Goal: Find specific page/section: Find specific page/section

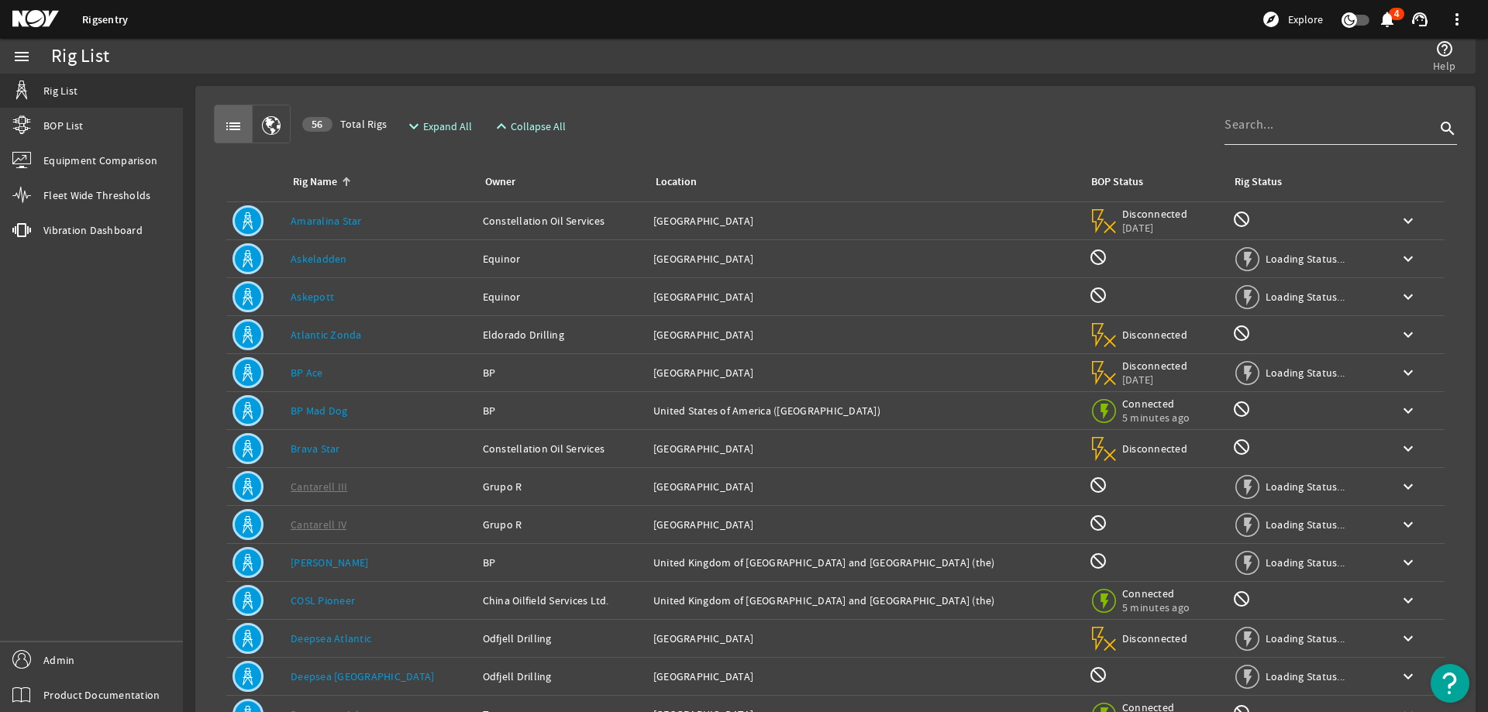
click at [1247, 120] on input at bounding box center [1329, 124] width 211 height 19
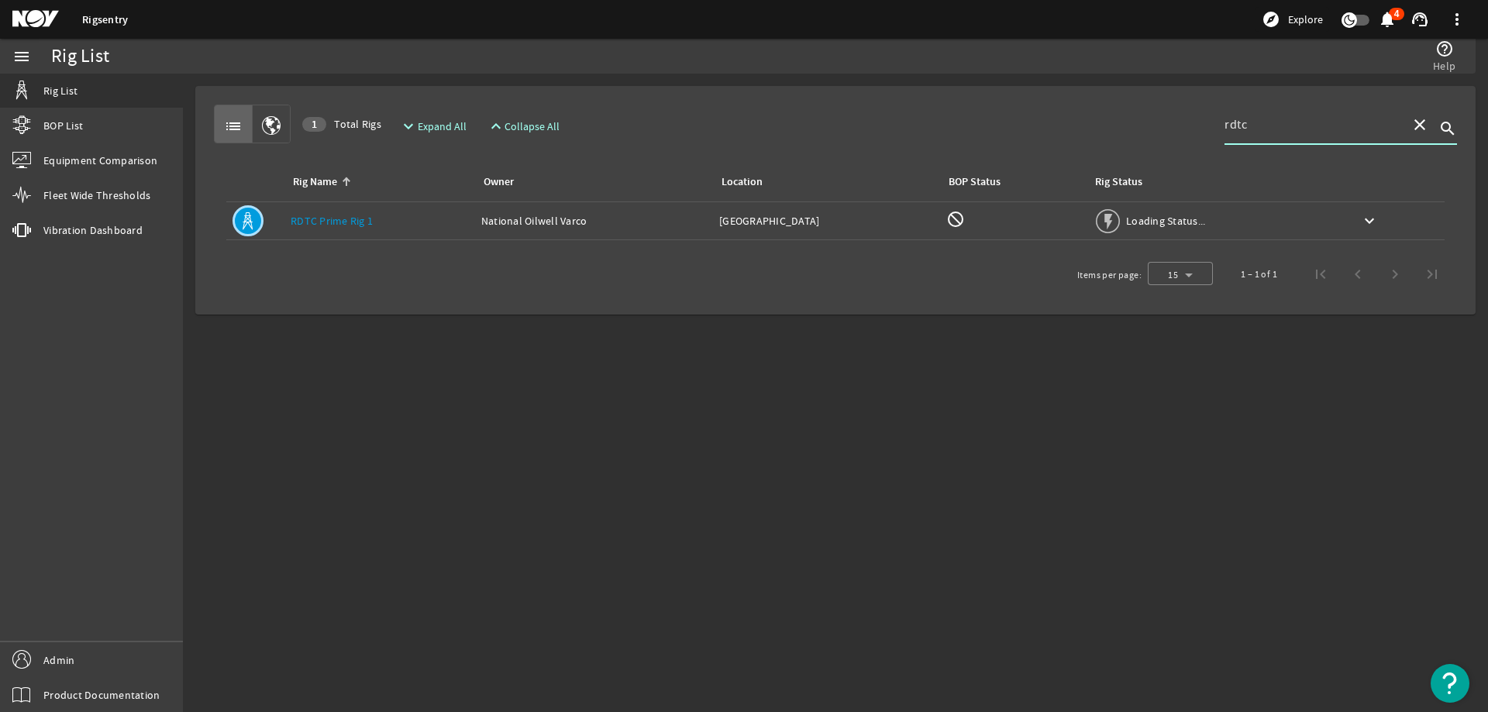
type input "rdtc"
click at [1175, 156] on div "Rig Name Owner Location BOP Status Rig Status Rig Name: RDTC Prime Rig 1 Owner:…" at bounding box center [835, 197] width 1243 height 109
click at [1373, 213] on mat-icon "keyboard_arrow_down" at bounding box center [1369, 221] width 19 height 19
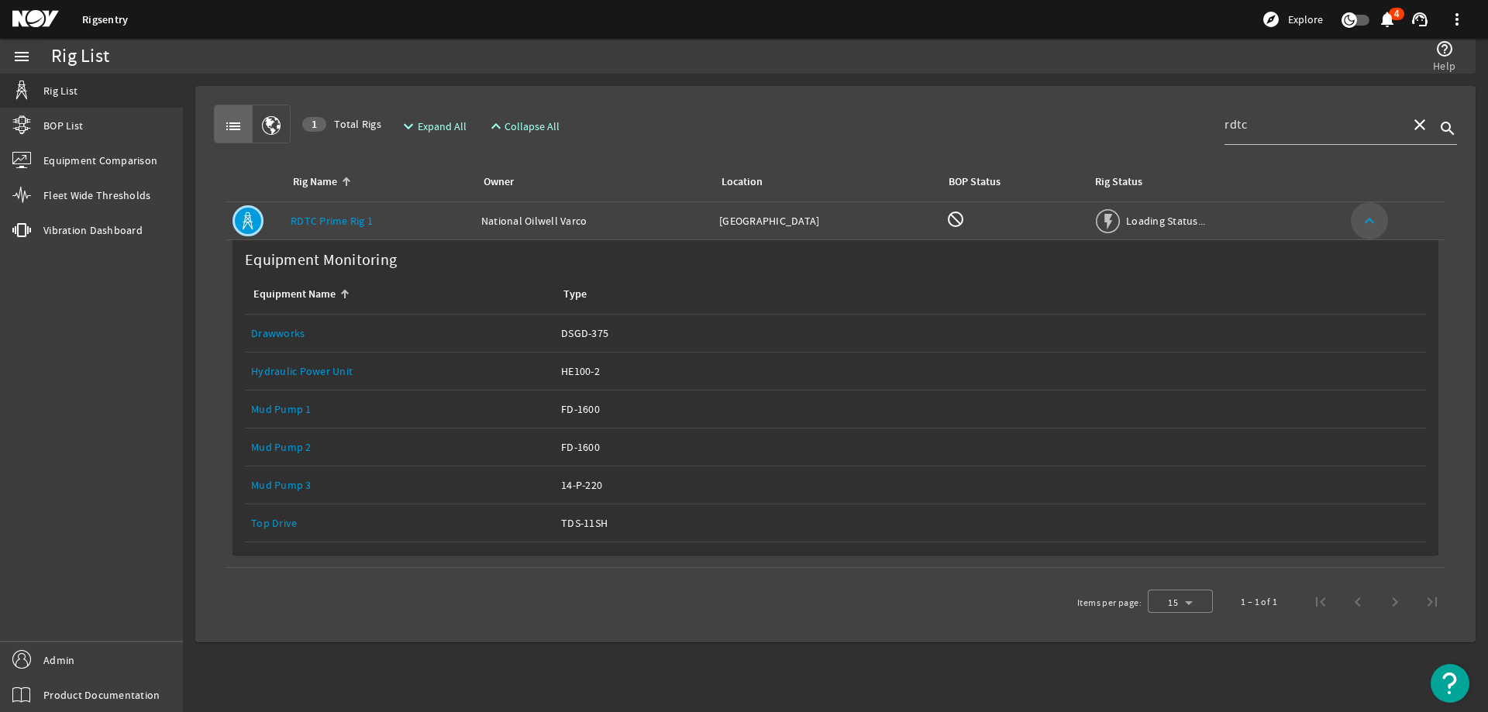
click at [1373, 213] on mat-icon "keyboard_arrow_up" at bounding box center [1369, 221] width 19 height 19
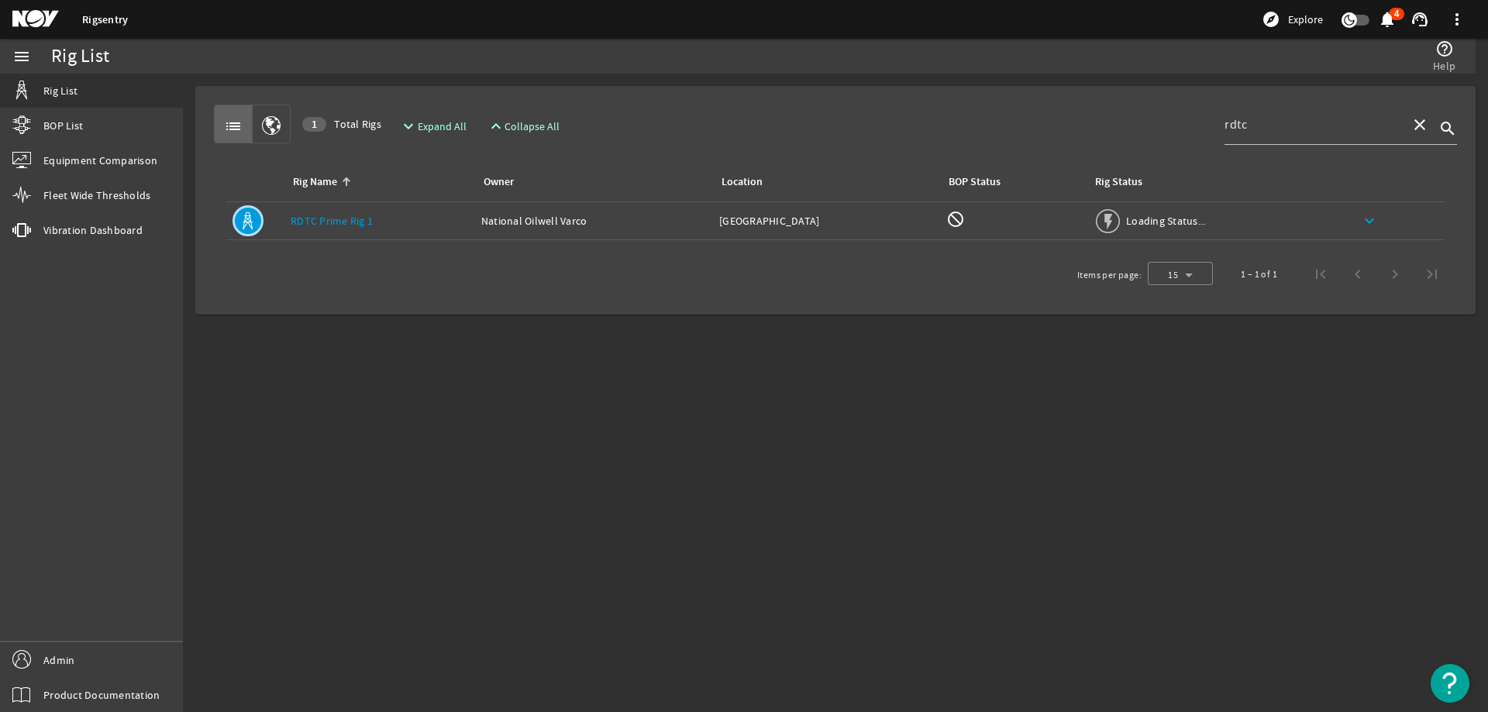
click at [345, 220] on link "RDTC Prime Rig 1" at bounding box center [332, 221] width 82 height 14
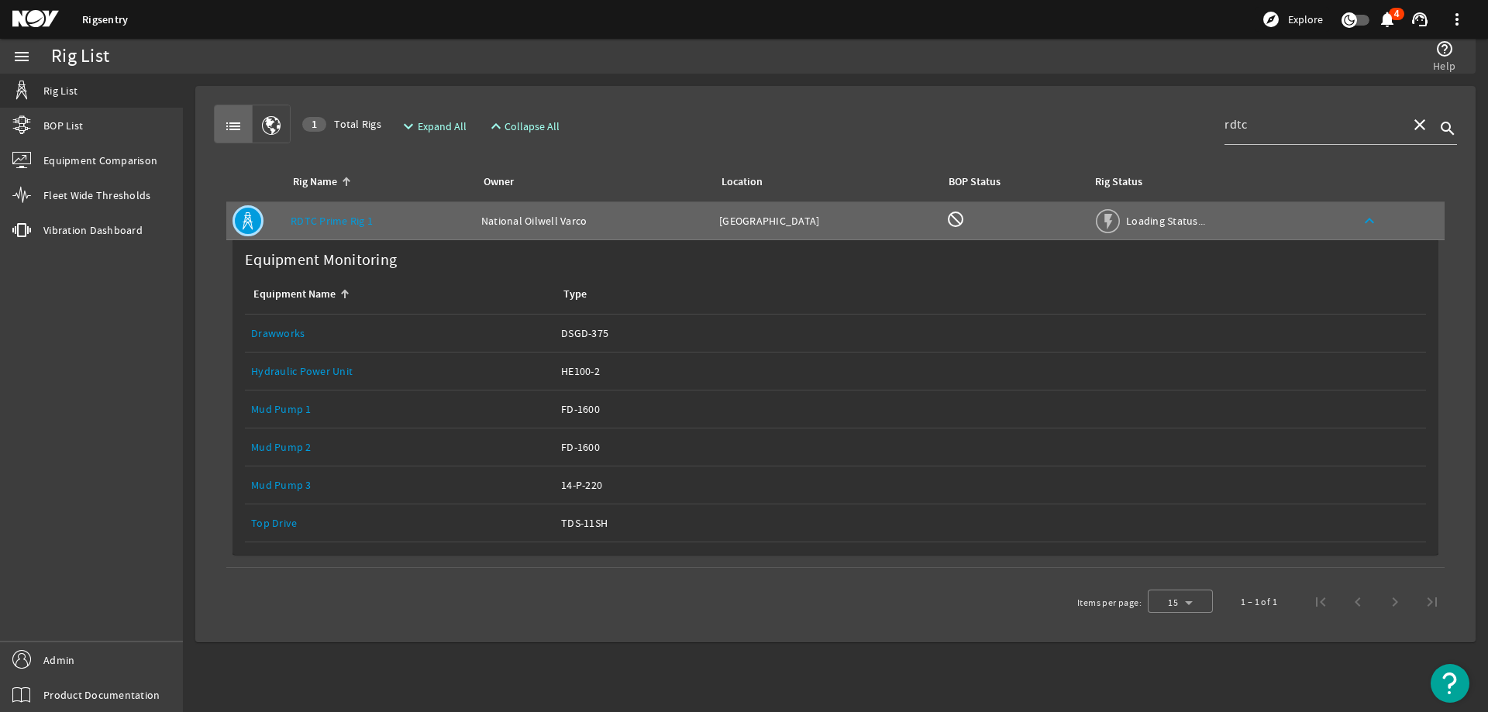
click at [263, 522] on link "Top Drive" at bounding box center [274, 523] width 46 height 14
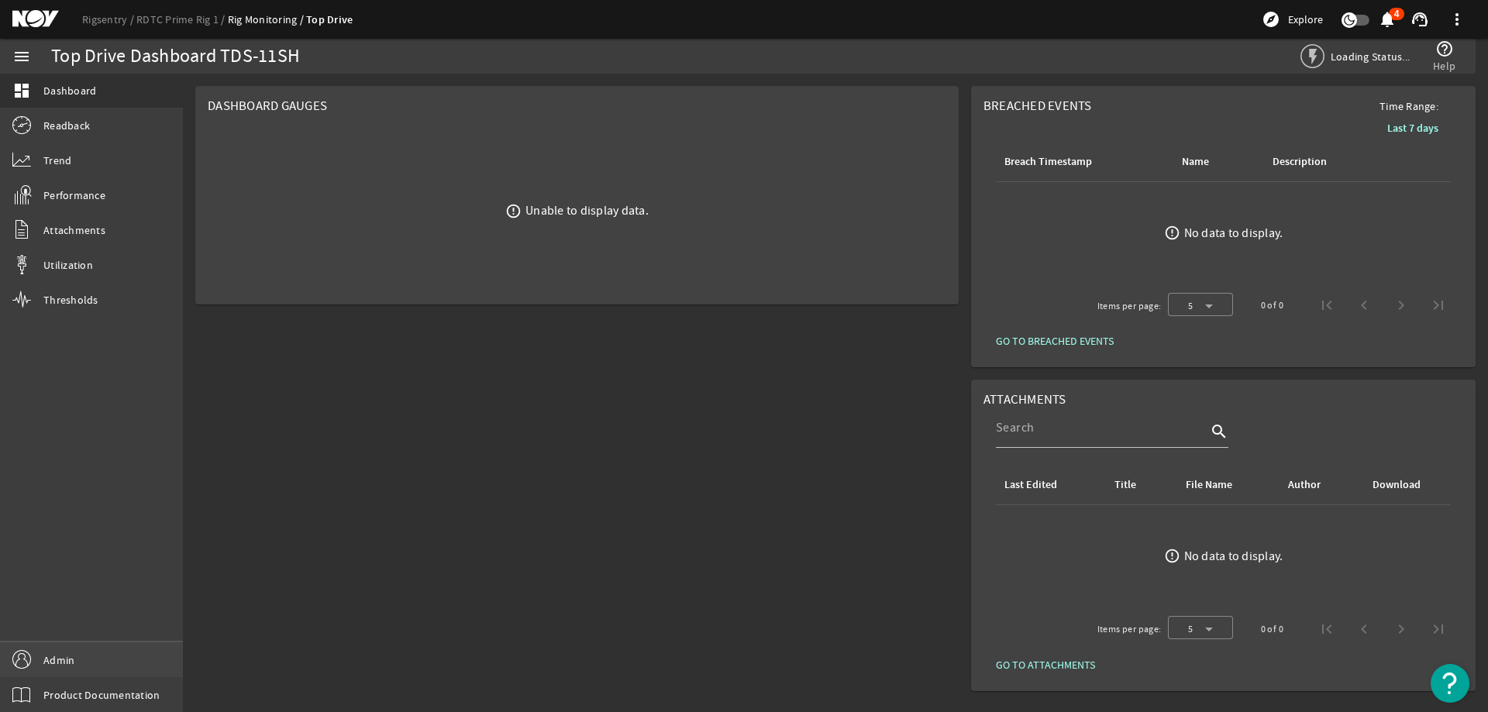
click at [65, 653] on span "Admin" at bounding box center [58, 659] width 31 height 15
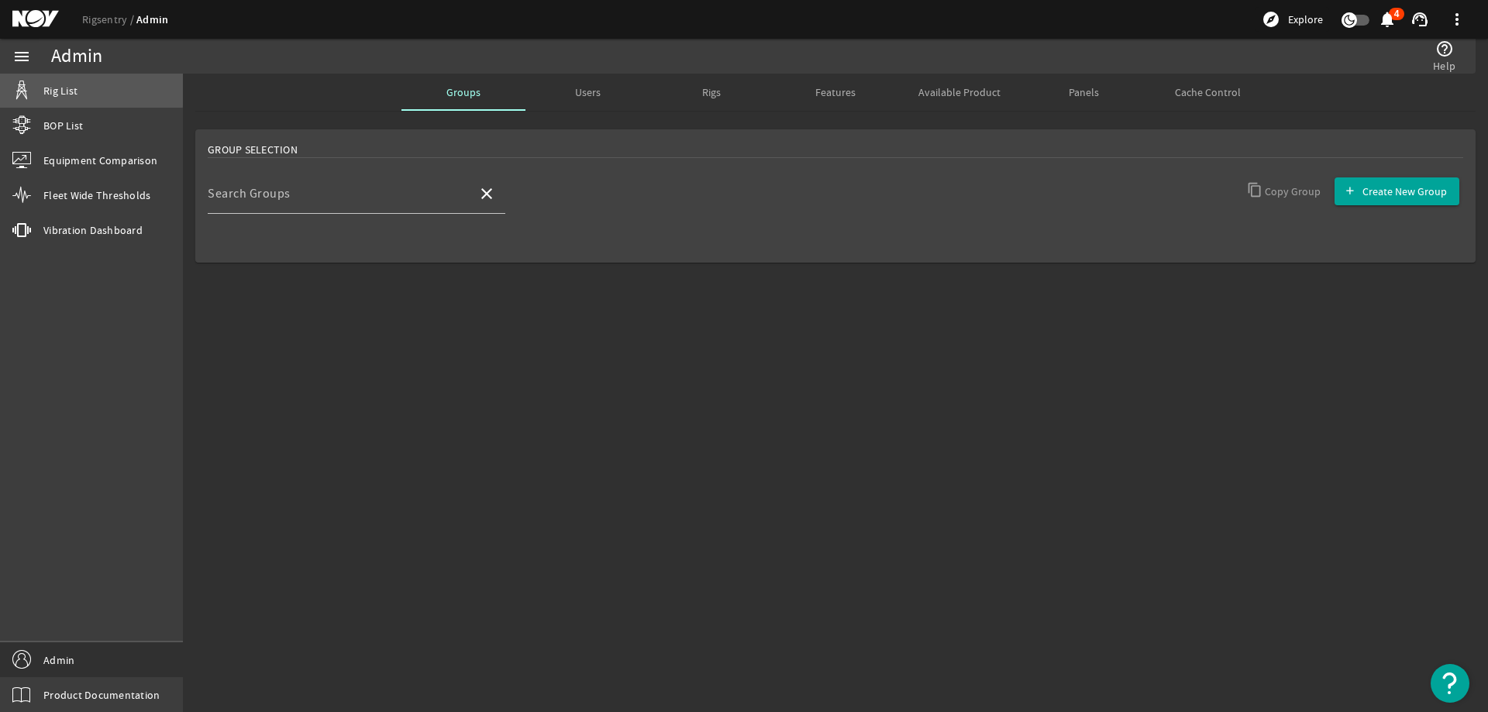
click at [64, 88] on span "Rig List" at bounding box center [60, 90] width 34 height 15
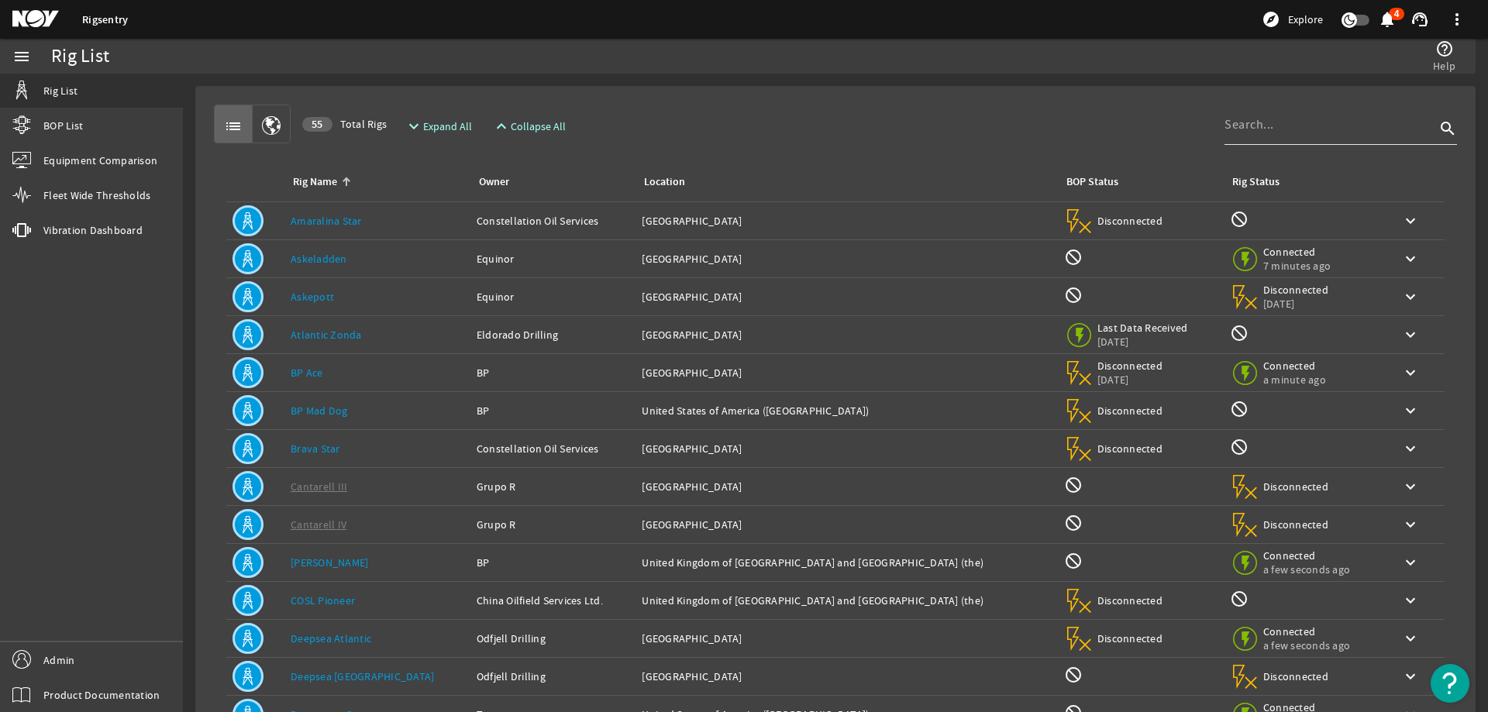
click at [1239, 122] on input at bounding box center [1329, 124] width 211 height 19
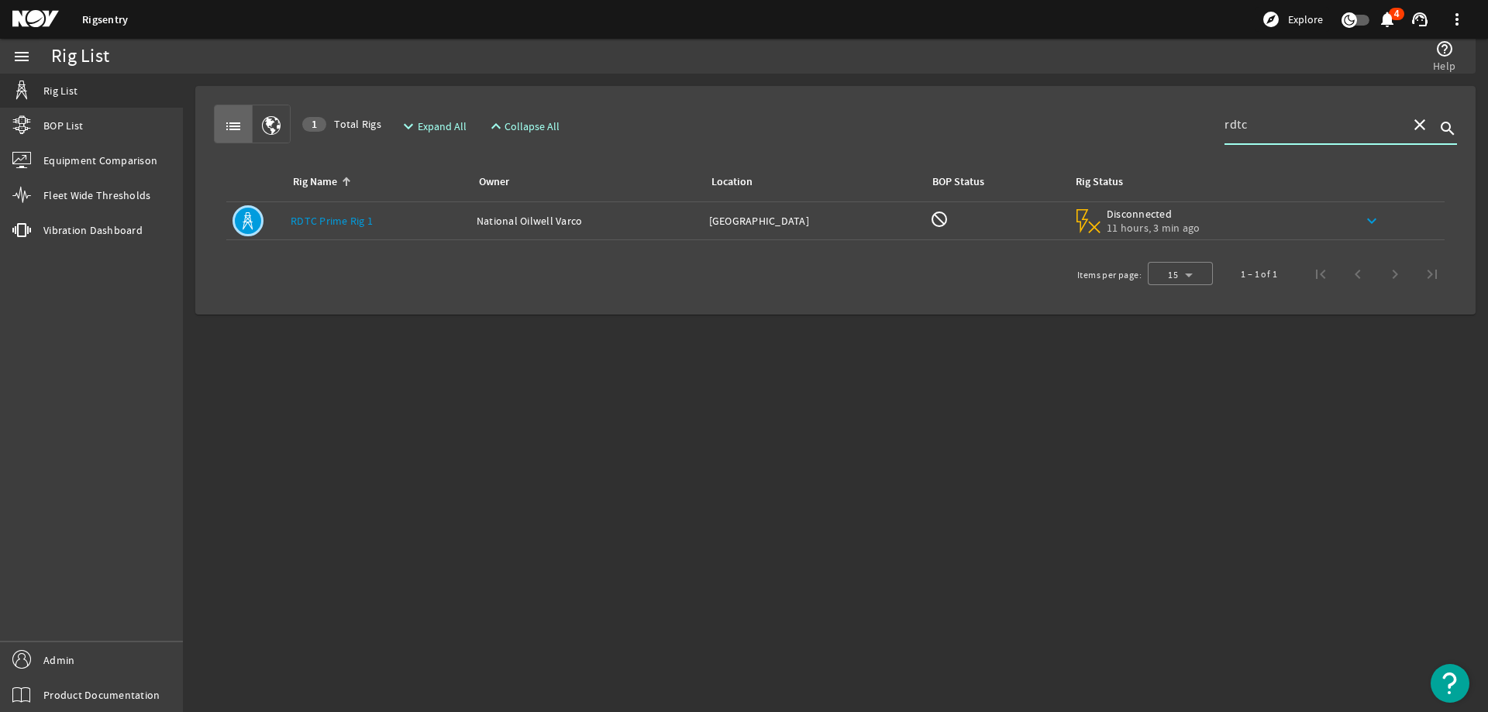
type input "rdtc"
click at [1377, 225] on mat-icon "keyboard_arrow_down" at bounding box center [1371, 221] width 19 height 19
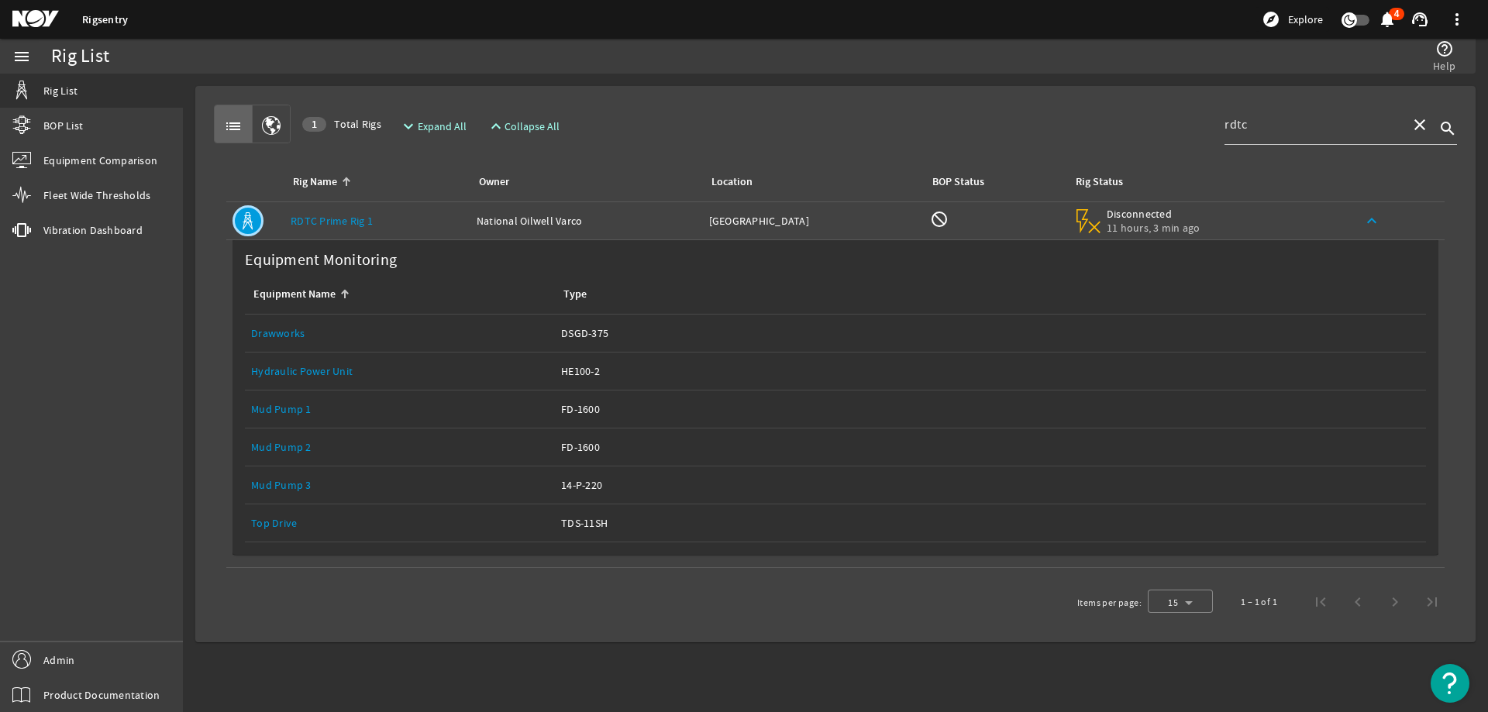
click at [1377, 225] on mat-icon "keyboard_arrow_up" at bounding box center [1371, 221] width 19 height 19
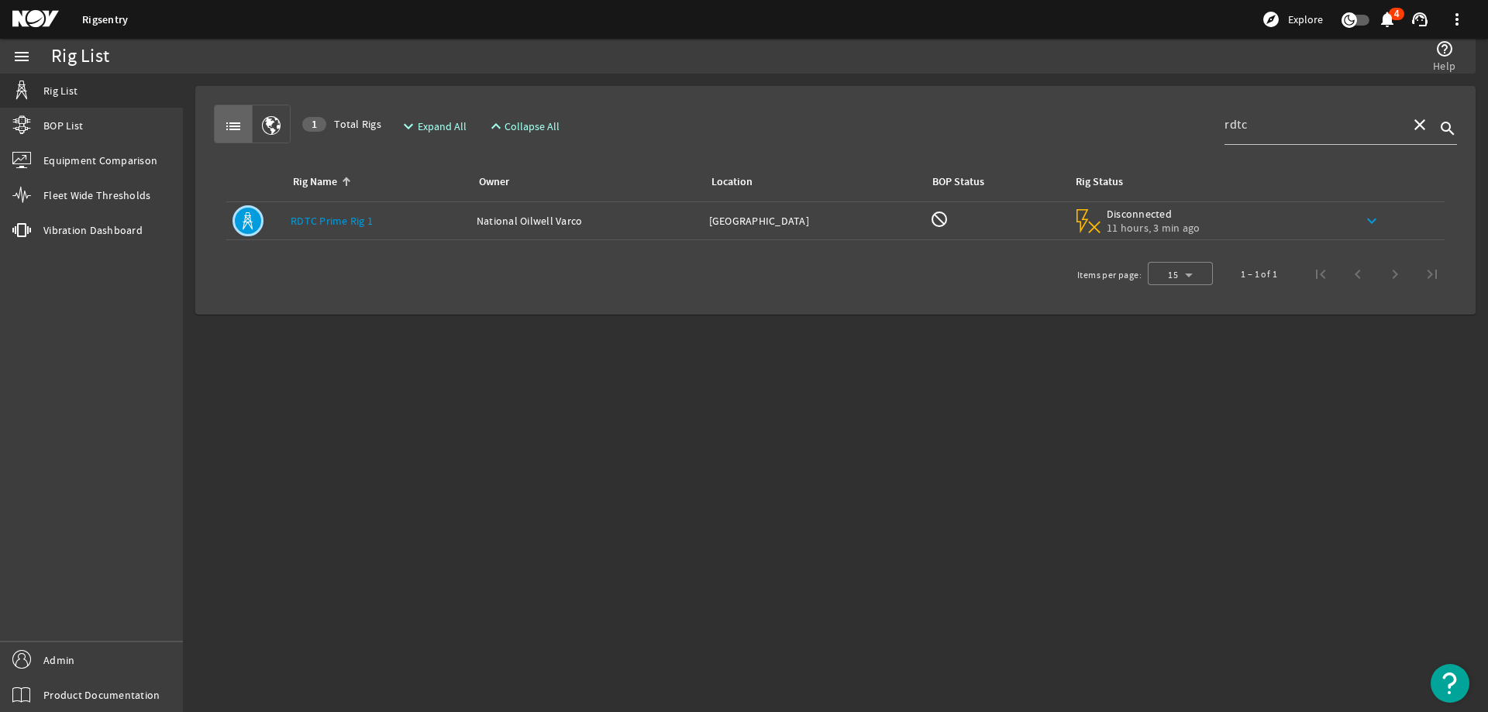
drag, startPoint x: 1049, startPoint y: 535, endPoint x: 784, endPoint y: 602, distance: 273.2
click at [784, 601] on mat-sidenav-content "Rig List help_outline Help list 1 Total Rigs expand_more Expand All expand_less…" at bounding box center [835, 393] width 1305 height 638
click at [337, 218] on link "RDTC Prime Rig 1" at bounding box center [332, 221] width 82 height 14
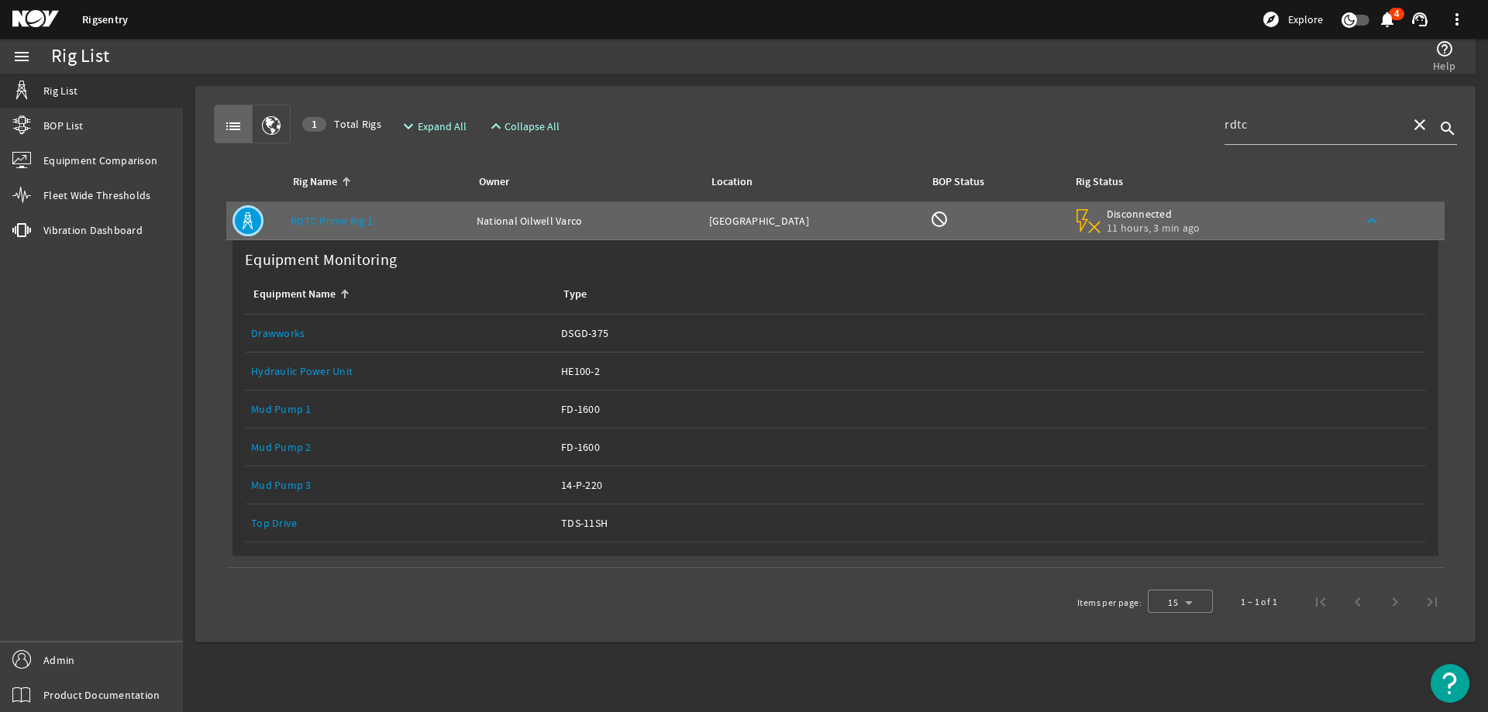
click at [277, 521] on link "Top Drive" at bounding box center [274, 523] width 46 height 14
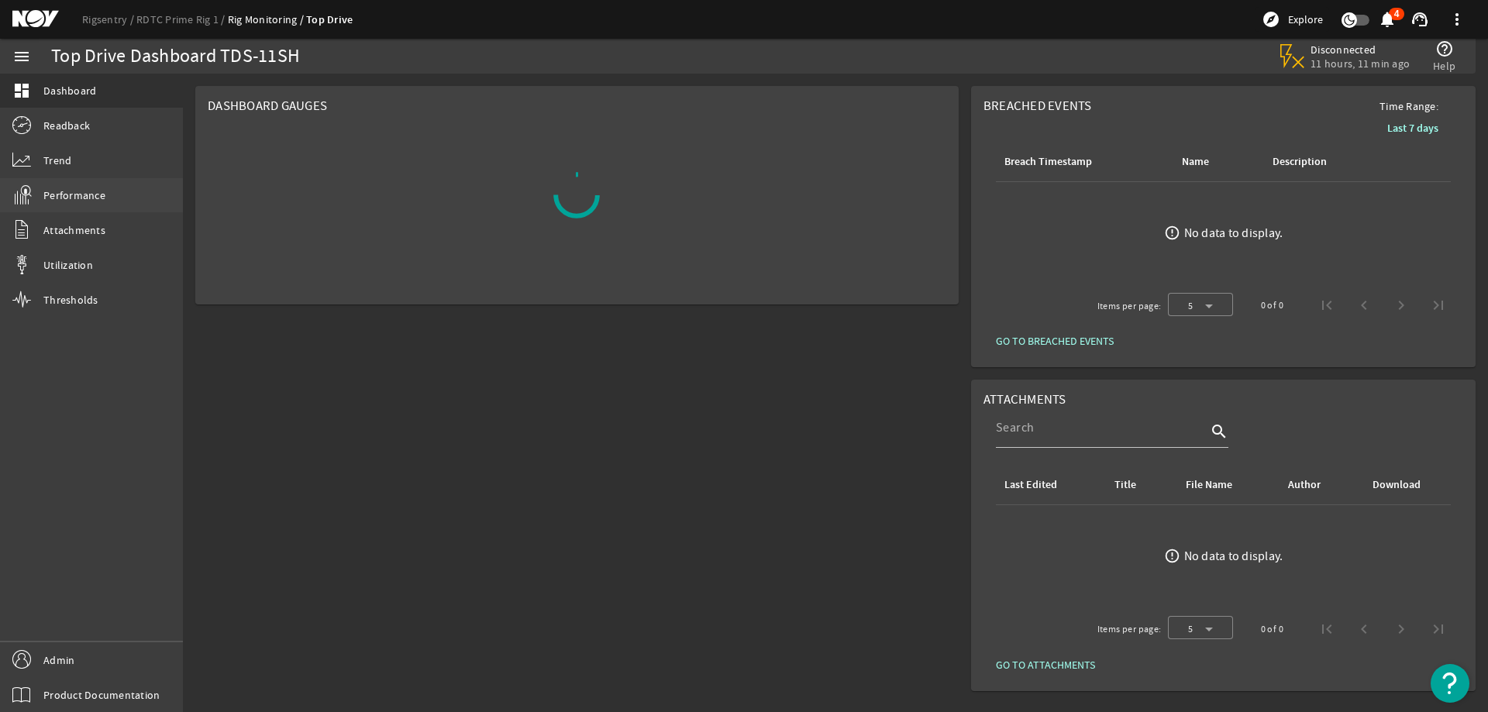
click at [90, 192] on span "Performance" at bounding box center [74, 194] width 62 height 15
